Goal: Check status: Check status

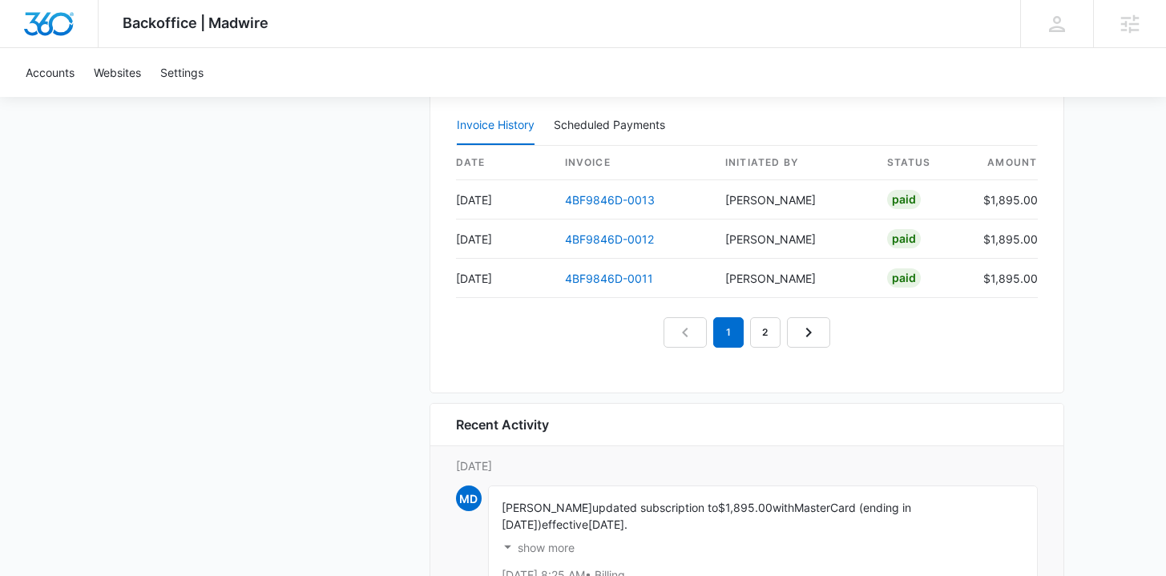
scroll to position [1670, 0]
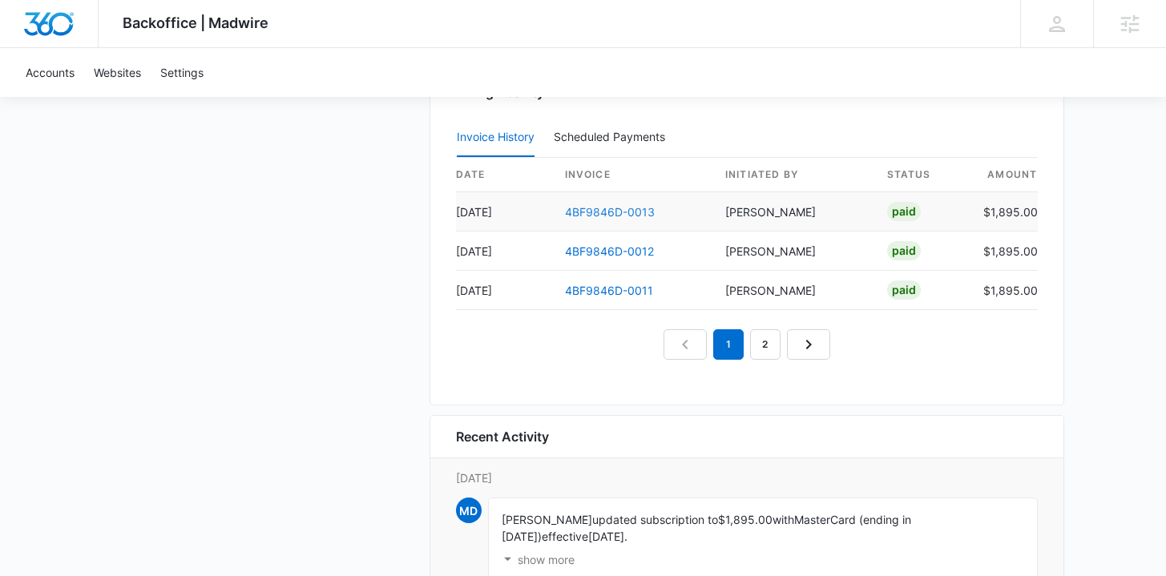
click at [599, 209] on link "4BF9846D-0013" at bounding box center [610, 212] width 90 height 14
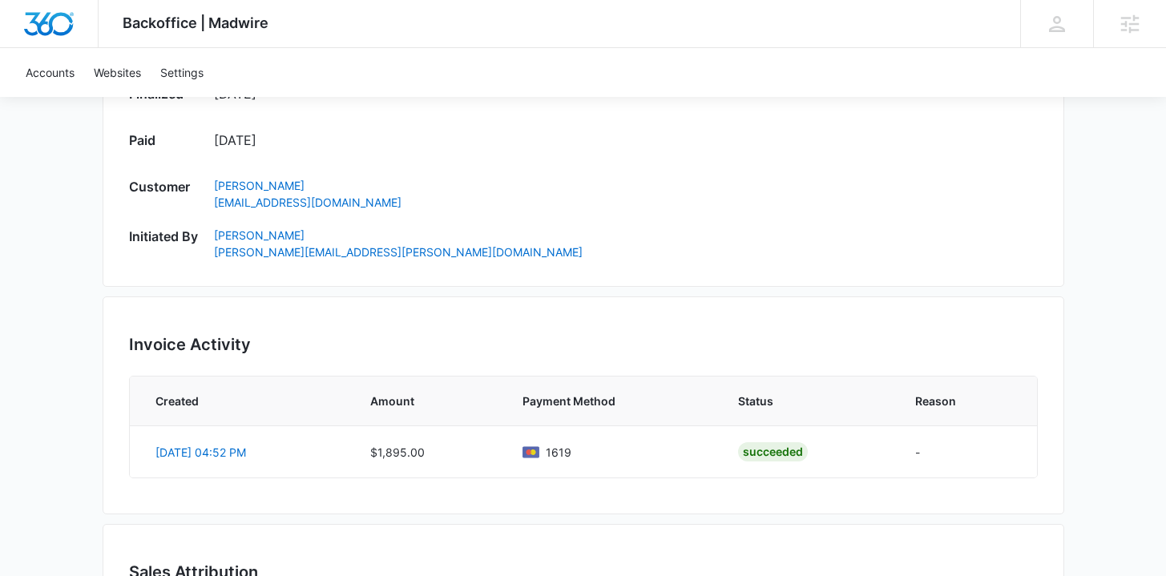
scroll to position [1017, 0]
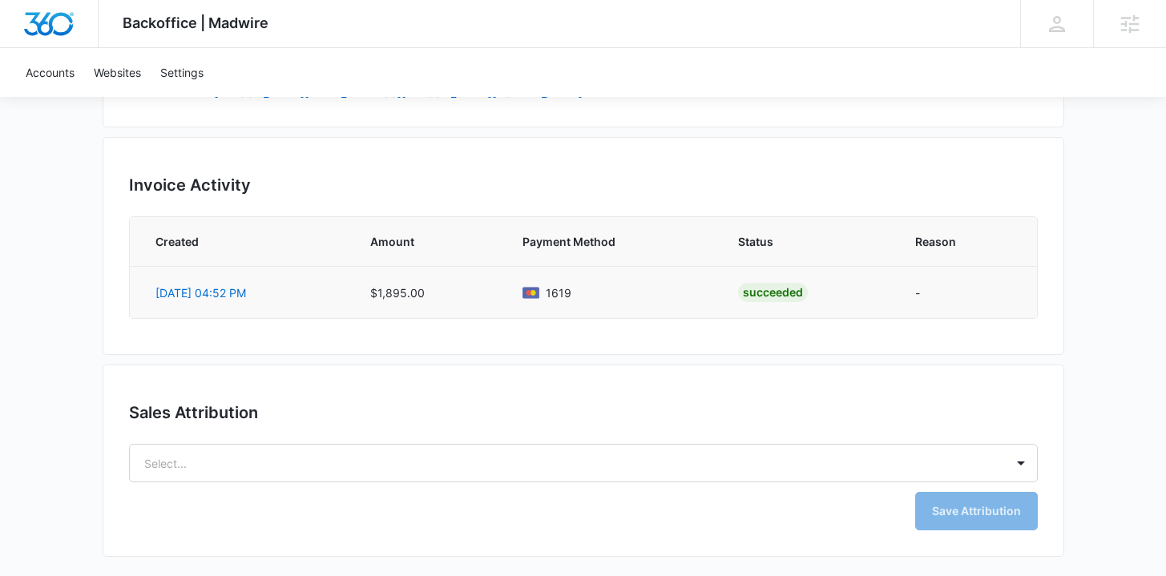
drag, startPoint x: 264, startPoint y: 287, endPoint x: 193, endPoint y: 278, distance: 71.0
click at [193, 278] on td "[DATE] 04:52 PM" at bounding box center [241, 292] width 222 height 52
click at [136, 320] on div "Invoice Activity Created Amount Payment Method Status Reason [DATE] 04:52 PM $1…" at bounding box center [583, 246] width 961 height 218
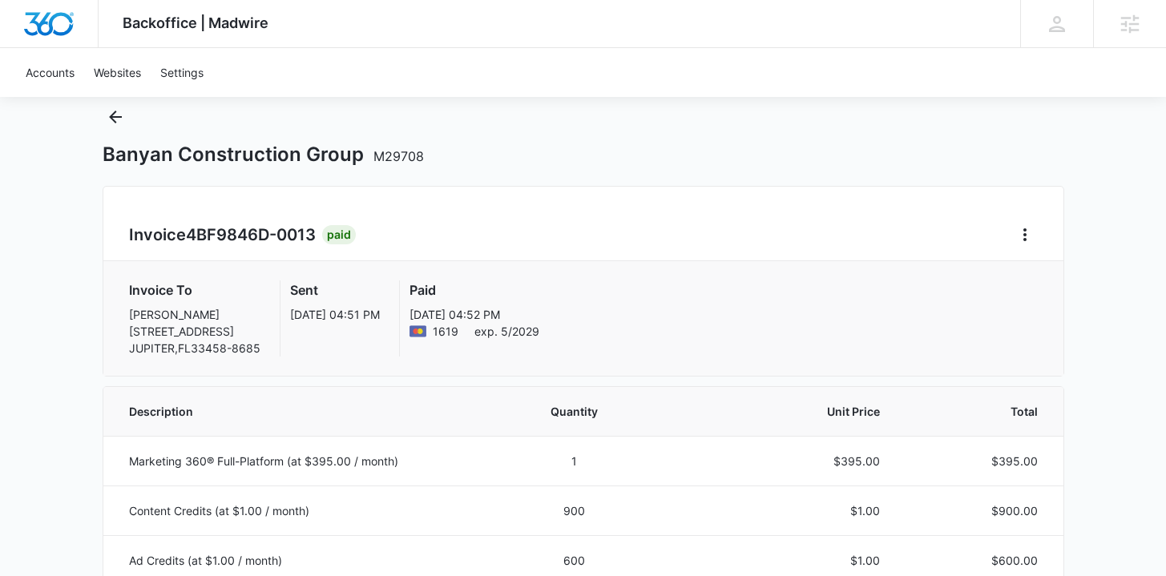
scroll to position [0, 0]
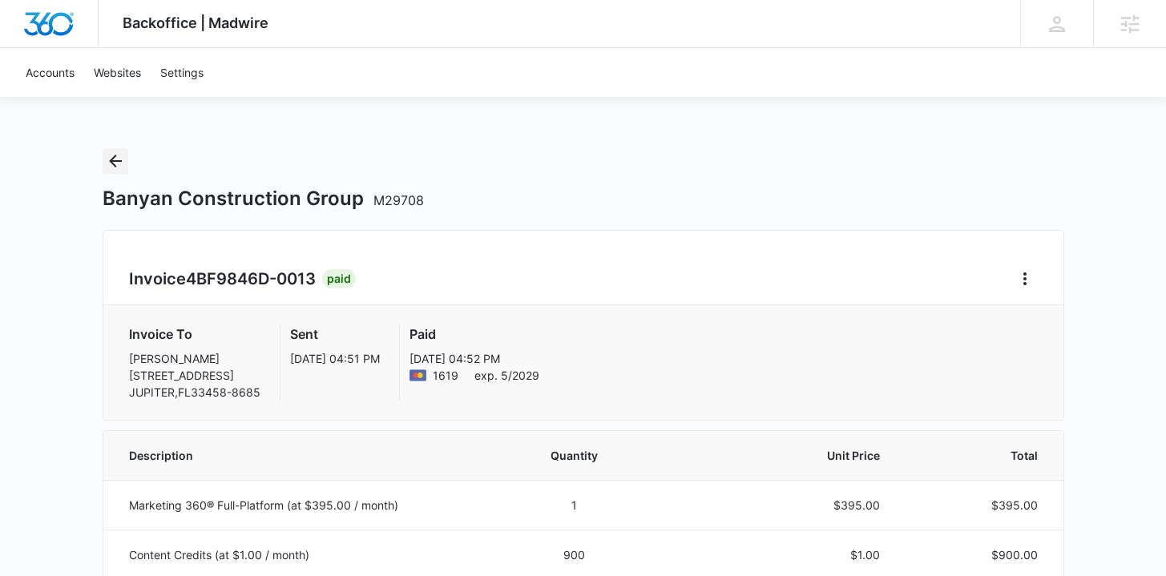
click at [106, 166] on icon "Back" at bounding box center [115, 160] width 19 height 19
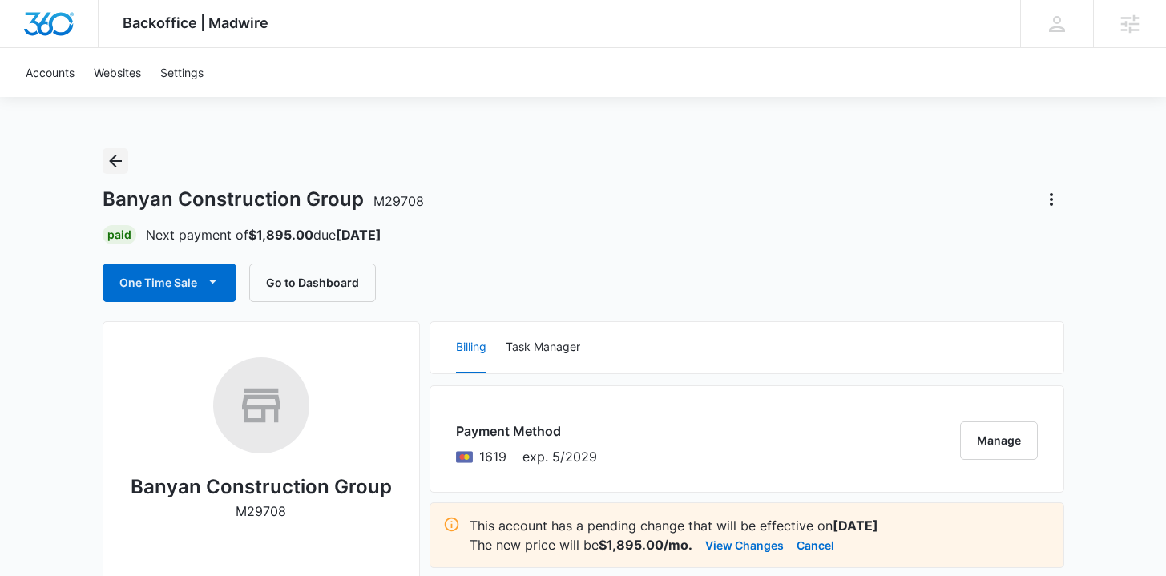
click at [106, 163] on icon "Back" at bounding box center [115, 160] width 19 height 19
